Goal: Task Accomplishment & Management: Complete application form

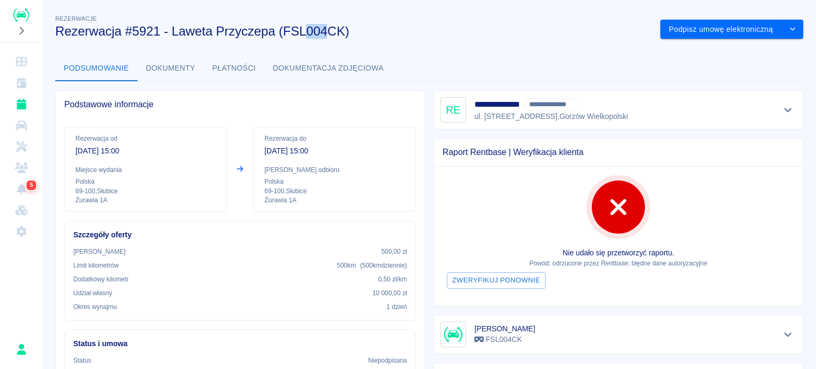
drag, startPoint x: 304, startPoint y: 28, endPoint x: 324, endPoint y: 29, distance: 20.2
click at [324, 29] on h3 "Rezerwacja #5921 - Laweta Przyczepa (FSL004CK)" at bounding box center [353, 31] width 596 height 15
click at [334, 12] on div "Rezerwacje Rezerwacja #5921 - Laweta Przyczepa (FSL004CK)" at bounding box center [349, 21] width 605 height 35
click at [23, 123] on icon "Flota" at bounding box center [21, 125] width 13 height 11
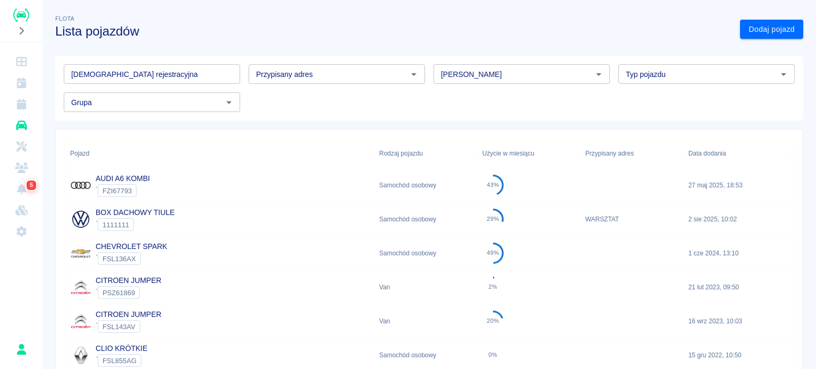
click at [497, 71] on input "[PERSON_NAME]" at bounding box center [513, 73] width 152 height 13
click at [512, 70] on input "[PERSON_NAME]" at bounding box center [513, 73] width 152 height 13
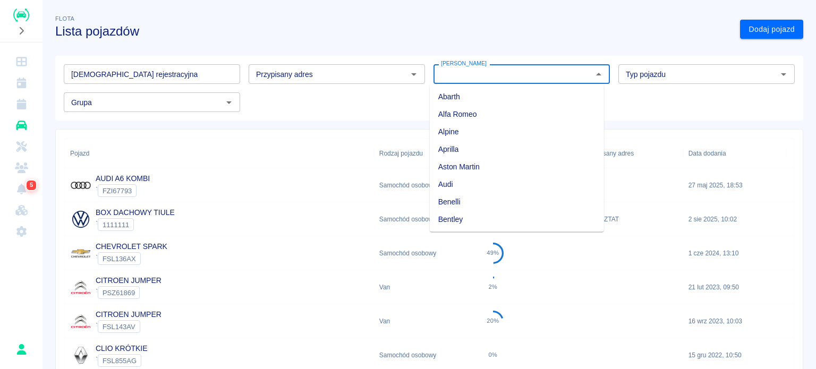
click at [512, 70] on input "[PERSON_NAME]" at bounding box center [513, 73] width 152 height 13
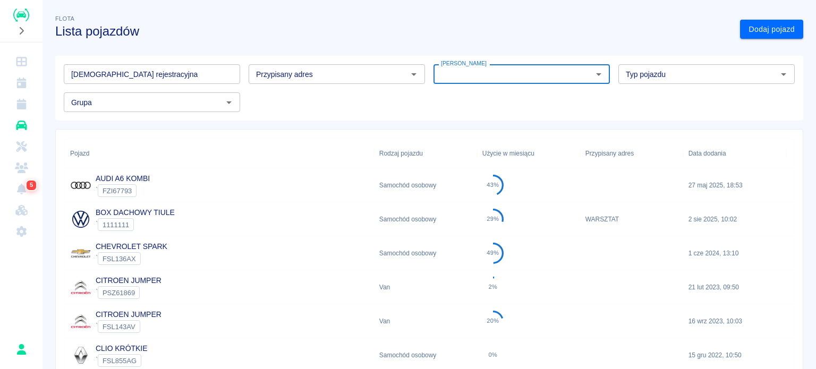
click at [497, 66] on div "[PERSON_NAME]" at bounding box center [521, 74] width 176 height 20
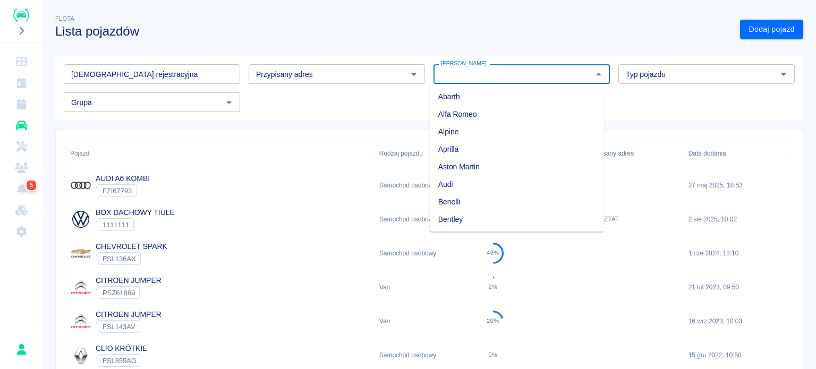
click at [483, 66] on div "[PERSON_NAME]" at bounding box center [521, 74] width 176 height 20
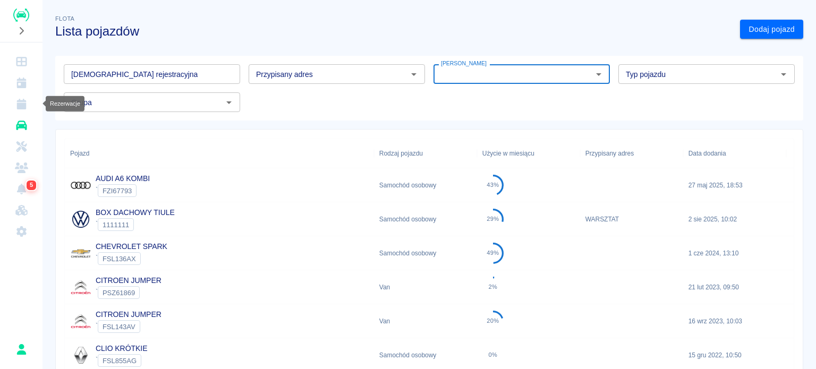
click at [15, 108] on icon "Rezerwacje" at bounding box center [21, 104] width 13 height 11
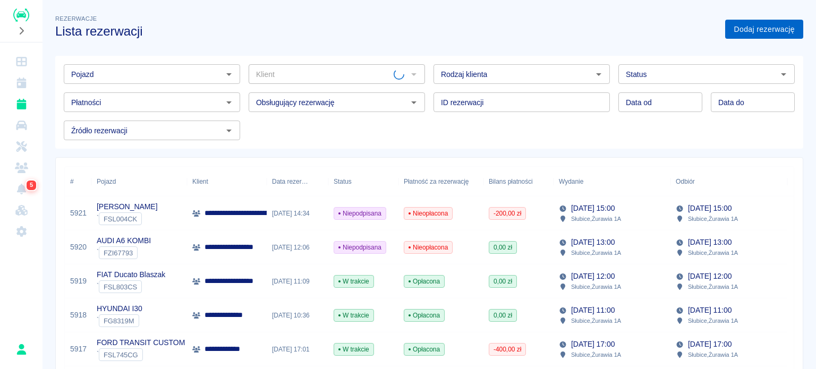
click at [764, 32] on link "Dodaj rezerwację" at bounding box center [764, 30] width 78 height 20
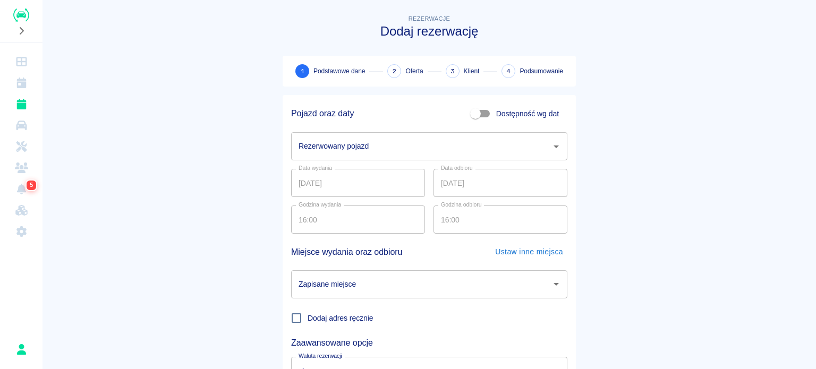
click at [350, 139] on div "Rezerwowany pojazd Rezerwowany pojazd" at bounding box center [429, 146] width 276 height 28
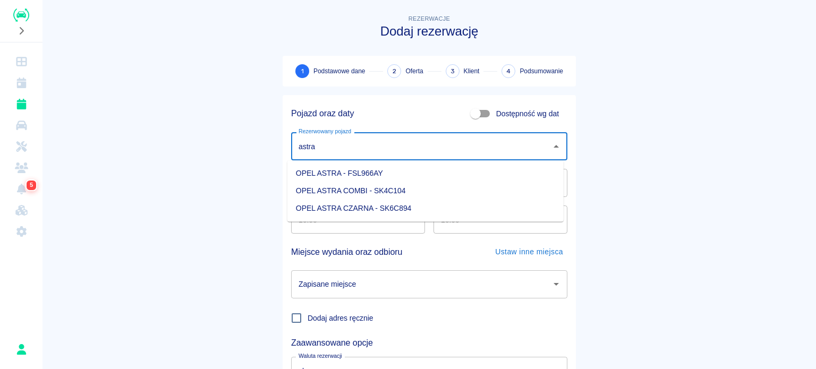
click at [407, 208] on li "OPEL ASTRA CZARNA - SK6C894" at bounding box center [425, 209] width 276 height 18
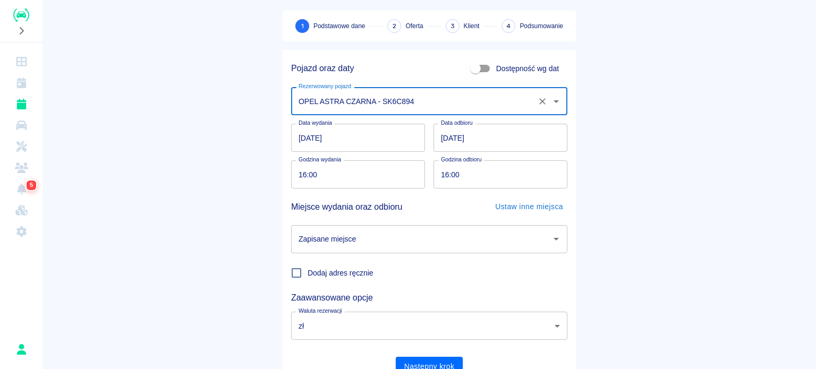
scroll to position [91, 0]
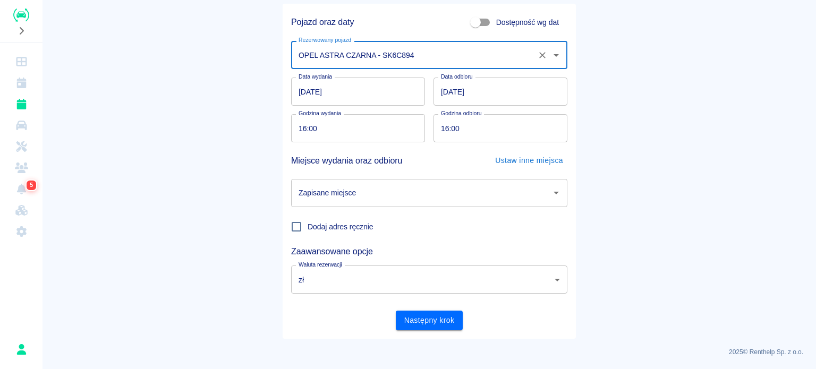
type input "OPEL ASTRA CZARNA - SK6C894"
click at [363, 192] on input "Zapisane miejsce" at bounding box center [421, 193] width 251 height 19
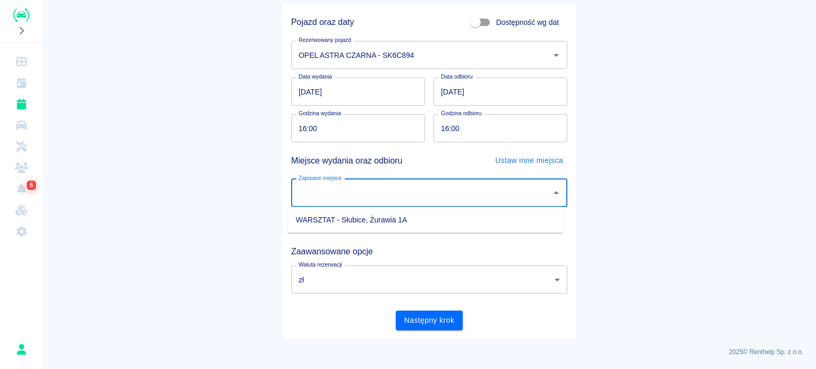
click at [382, 223] on li "WARSZTAT - Słubice, Żurawia 1A" at bounding box center [425, 220] width 276 height 18
type input "WARSZTAT - Słubice, Żurawia 1A"
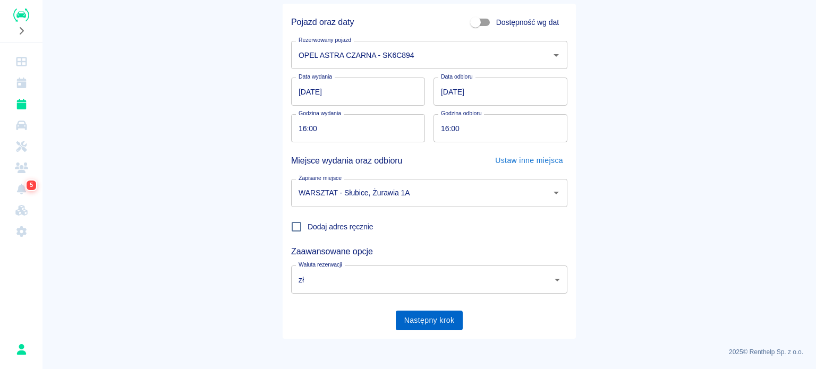
drag, startPoint x: 437, startPoint y: 334, endPoint x: 438, endPoint y: 329, distance: 5.5
click at [437, 333] on div "Pojazd oraz daty Dostępność wg dat Rezerwowany pojazd OPEL ASTRA CZARNA - SK6C8…" at bounding box center [429, 171] width 293 height 335
click at [438, 329] on button "Następny krok" at bounding box center [429, 321] width 67 height 20
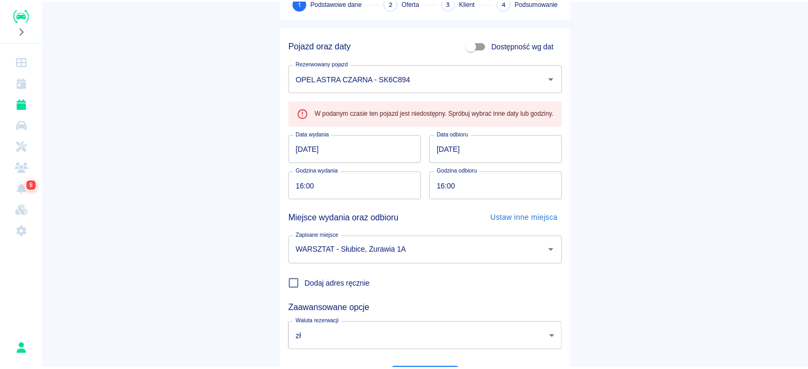
scroll to position [19, 0]
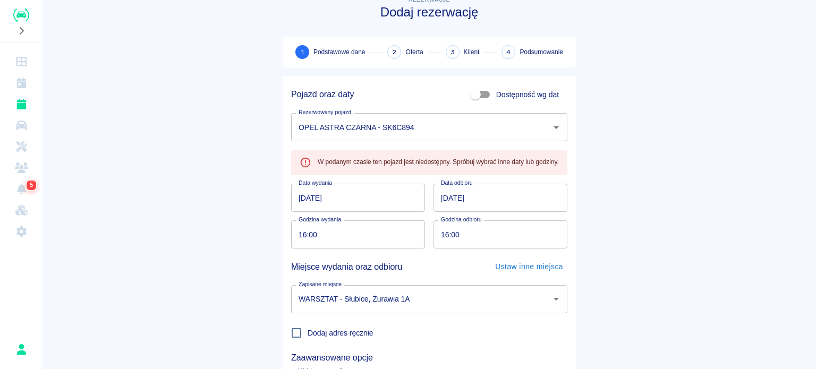
click at [301, 195] on input "[DATE]" at bounding box center [358, 198] width 134 height 28
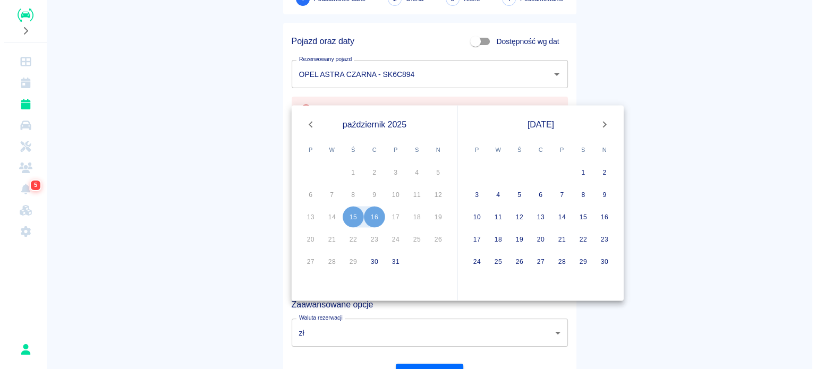
scroll to position [125, 0]
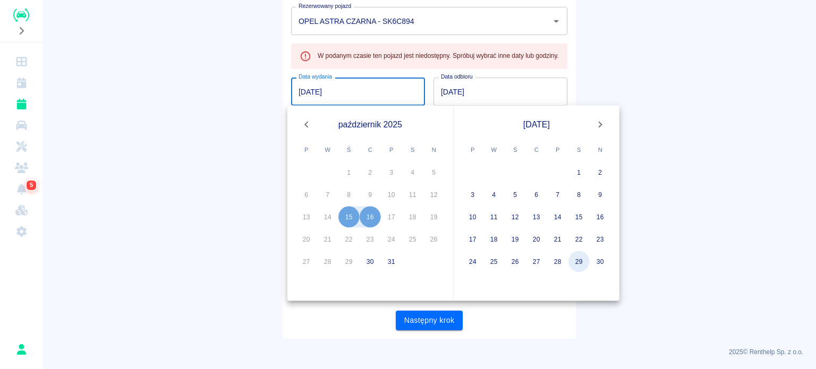
click at [577, 256] on button "29" at bounding box center [578, 261] width 21 height 21
type input "[DATE]"
type input "DD.MM.YYYY"
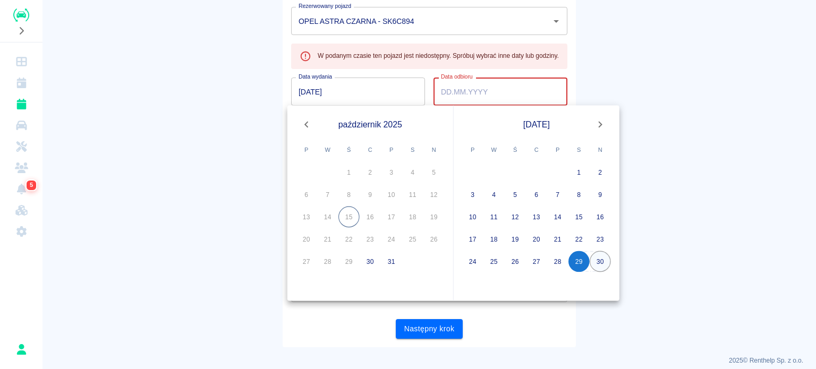
click at [593, 262] on button "30" at bounding box center [599, 261] width 21 height 21
type input "[DATE]"
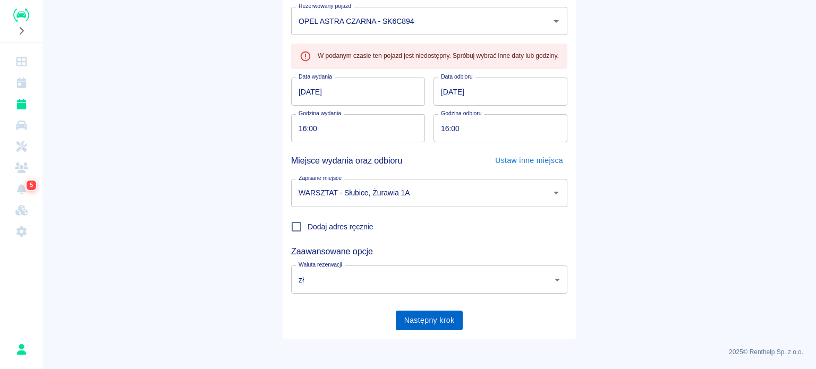
click at [447, 316] on button "Następny krok" at bounding box center [429, 321] width 67 height 20
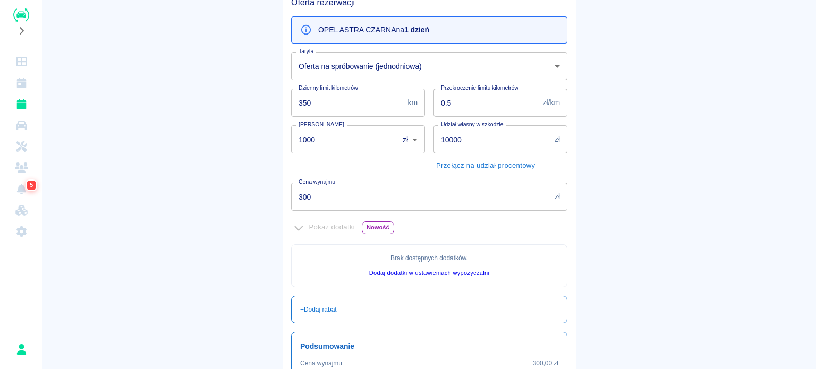
scroll to position [243, 0]
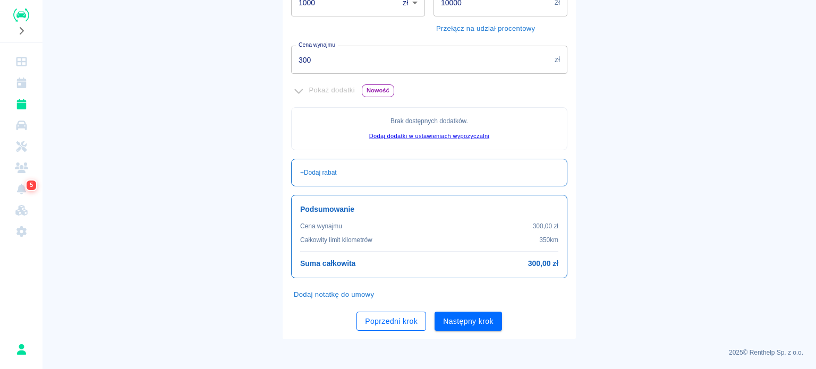
click at [394, 315] on button "Poprzedni krok" at bounding box center [391, 322] width 70 height 20
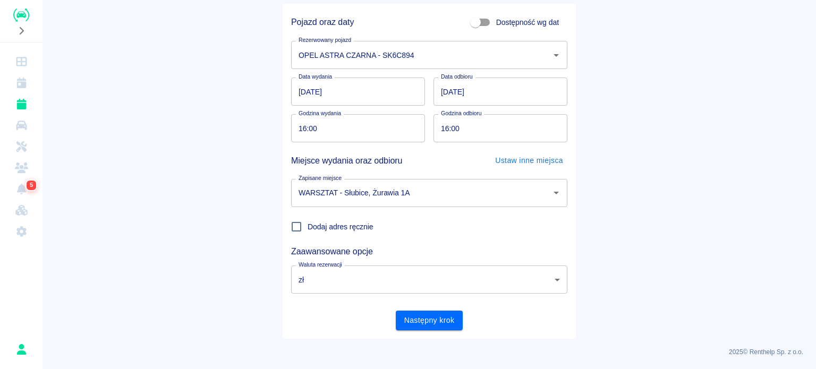
scroll to position [0, 0]
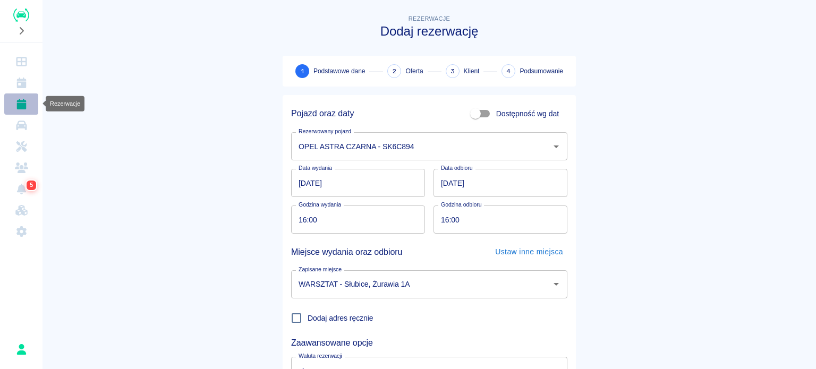
click at [29, 105] on link "Rezerwacje" at bounding box center [21, 103] width 34 height 21
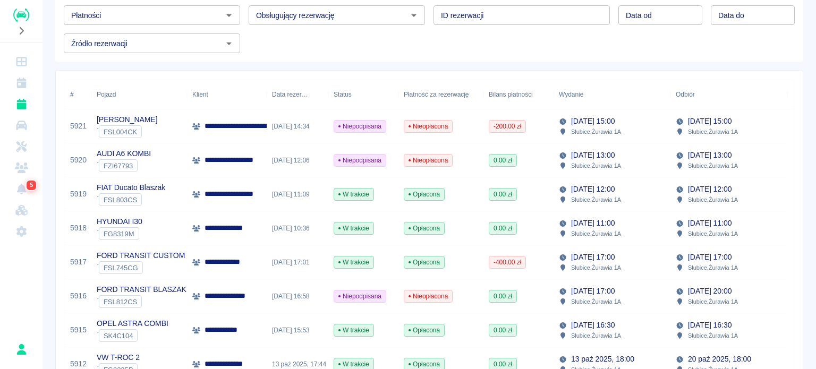
scroll to position [106, 0]
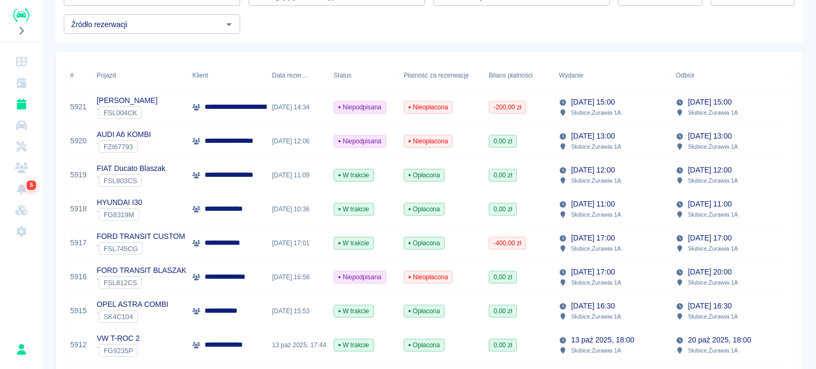
click at [180, 240] on p "FORD TRANSIT CUSTOM" at bounding box center [141, 236] width 88 height 11
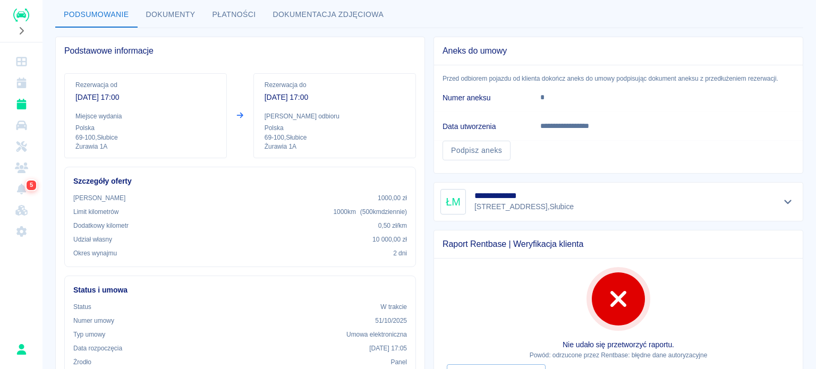
scroll to position [53, 0]
click at [391, 30] on div "Podstawowe informacje Rezerwacja od [DATE] 17:00 Miejsce wydania Polska 69-100 …" at bounding box center [236, 265] width 378 height 473
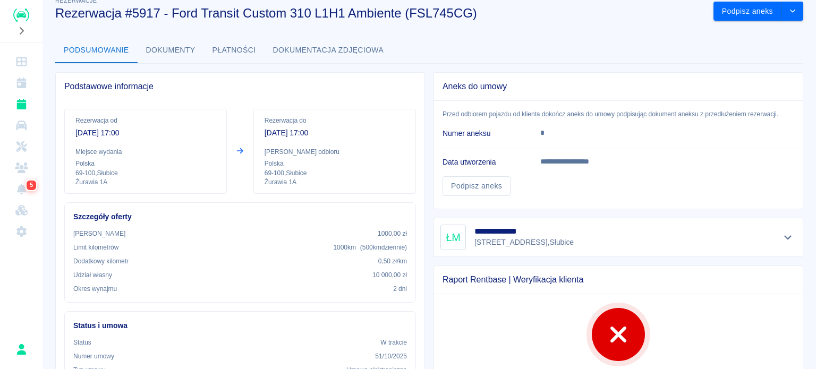
scroll to position [0, 0]
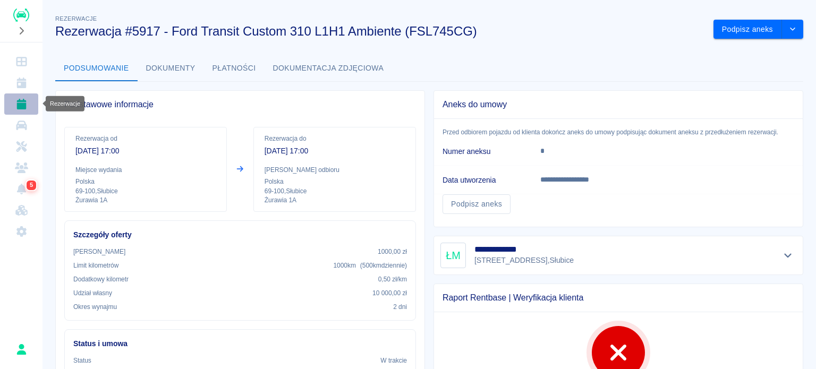
click at [16, 99] on icon "Rezerwacje" at bounding box center [21, 104] width 13 height 11
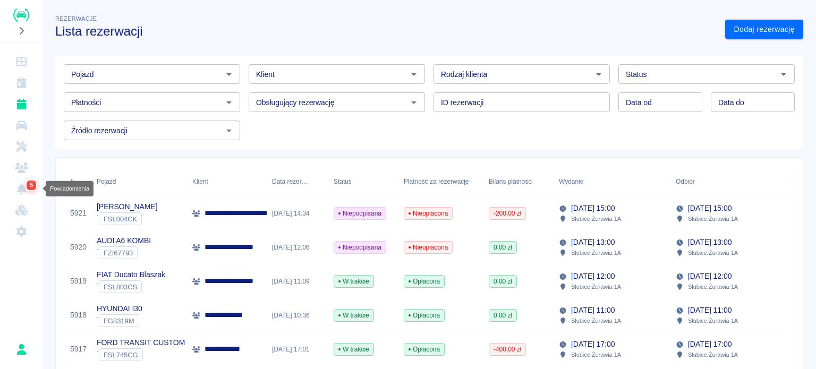
click at [15, 195] on link "5" at bounding box center [21, 188] width 34 height 21
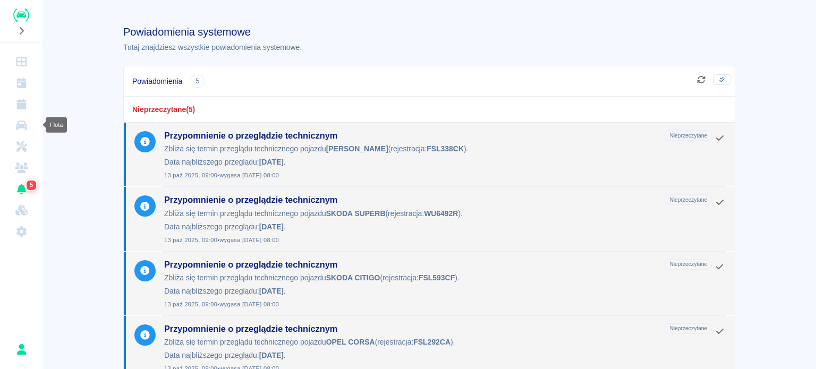
click at [18, 125] on icon "Flota" at bounding box center [21, 126] width 11 height 10
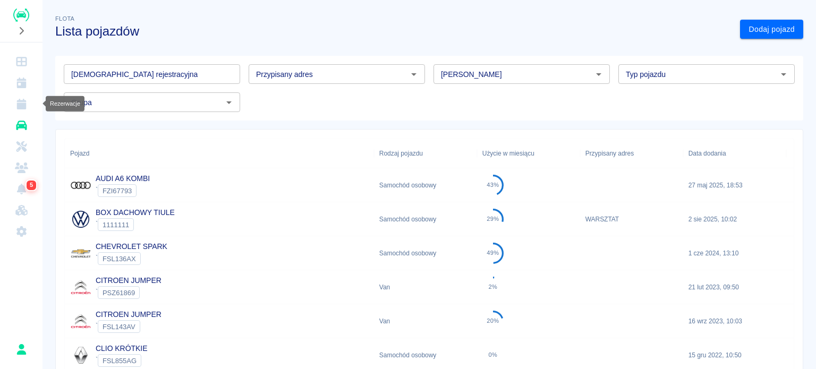
click at [19, 108] on icon "Rezerwacje" at bounding box center [21, 104] width 10 height 11
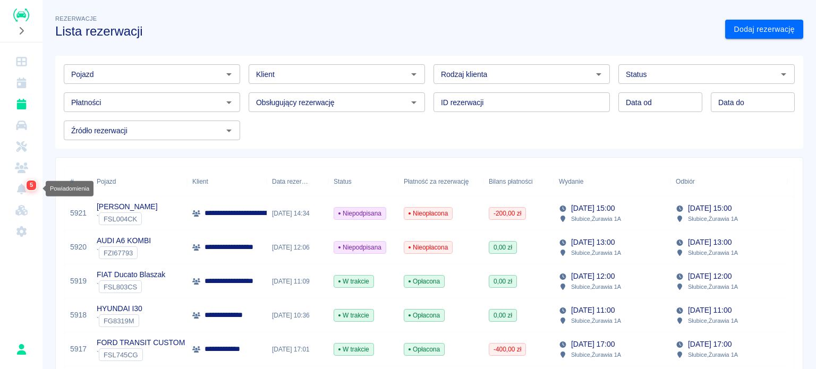
click at [22, 187] on icon "Powiadomienia" at bounding box center [21, 189] width 10 height 11
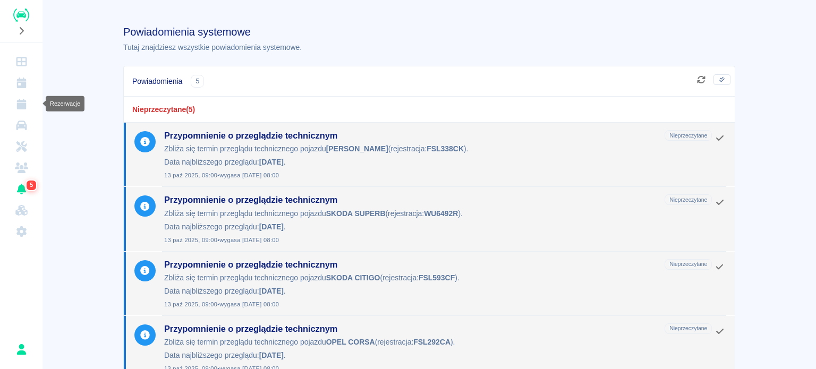
click at [24, 102] on icon "Rezerwacje" at bounding box center [21, 104] width 13 height 11
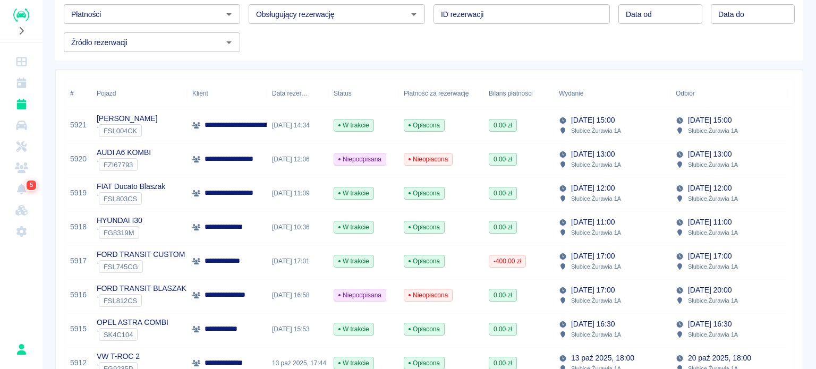
scroll to position [106, 0]
